Goal: Information Seeking & Learning: Find specific page/section

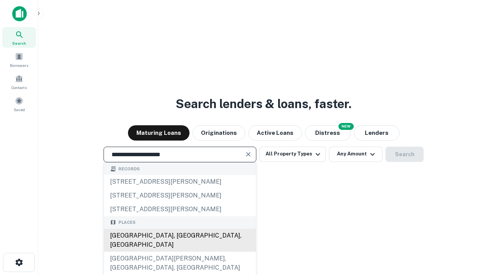
click at [180, 252] on div "[GEOGRAPHIC_DATA], [GEOGRAPHIC_DATA], [GEOGRAPHIC_DATA]" at bounding box center [180, 240] width 152 height 23
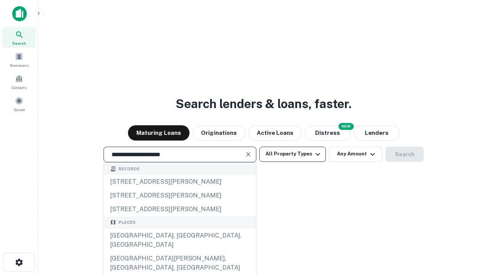
type input "**********"
click at [293, 154] on button "All Property Types" at bounding box center [292, 154] width 66 height 15
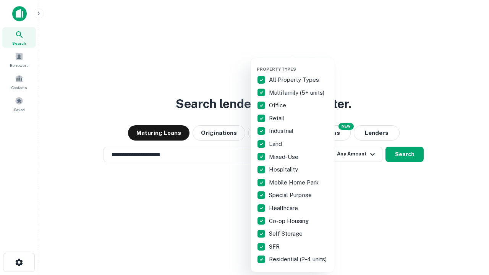
click at [299, 64] on button "button" at bounding box center [299, 64] width 84 height 0
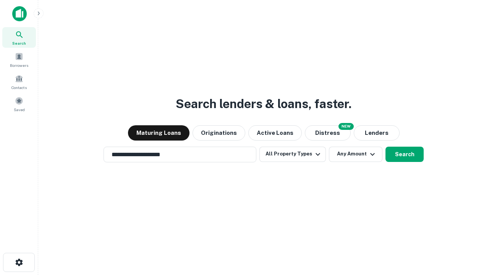
scroll to position [12, 0]
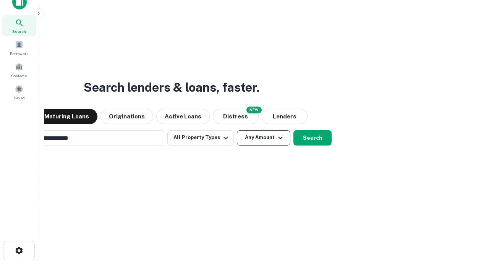
click at [237, 130] on button "Any Amount" at bounding box center [263, 137] width 53 height 15
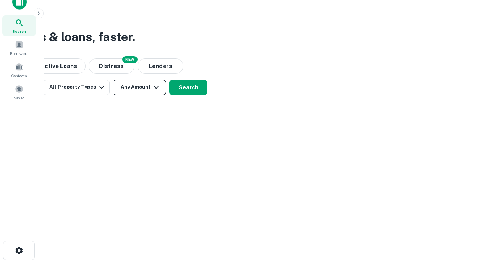
scroll to position [12, 0]
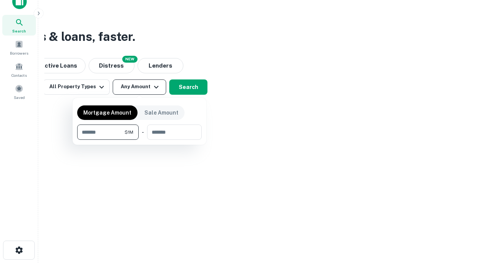
type input "*******"
click at [139, 140] on button "button" at bounding box center [139, 140] width 125 height 0
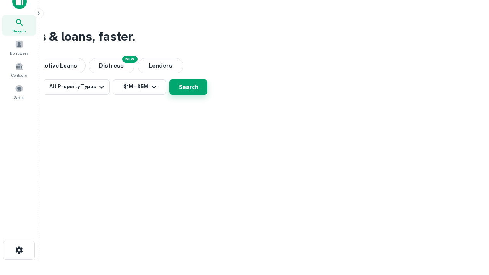
click at [207, 95] on button "Search" at bounding box center [188, 86] width 38 height 15
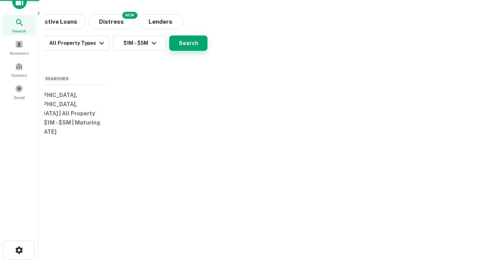
scroll to position [12, 0]
